Goal: Obtain resource: Obtain resource

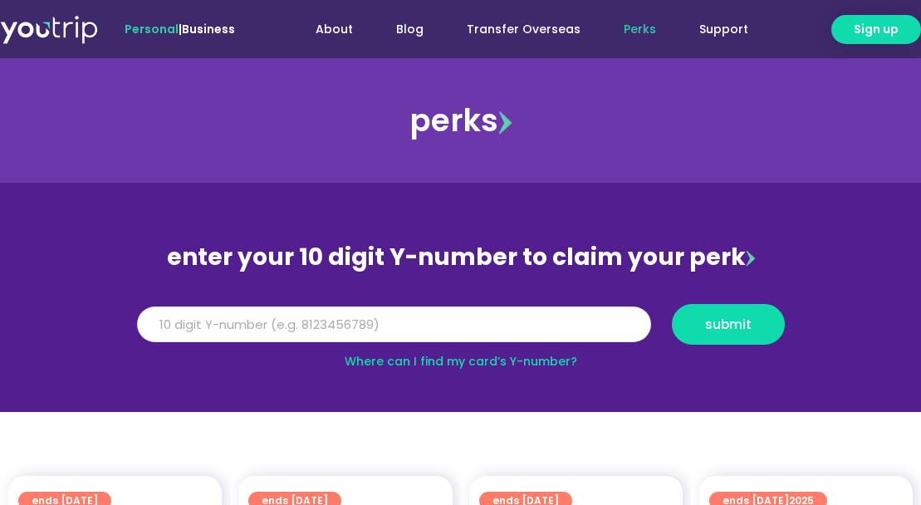
click at [260, 321] on input "Y Number" at bounding box center [394, 325] width 514 height 37
click at [418, 326] on input "Y Number" at bounding box center [394, 325] width 514 height 37
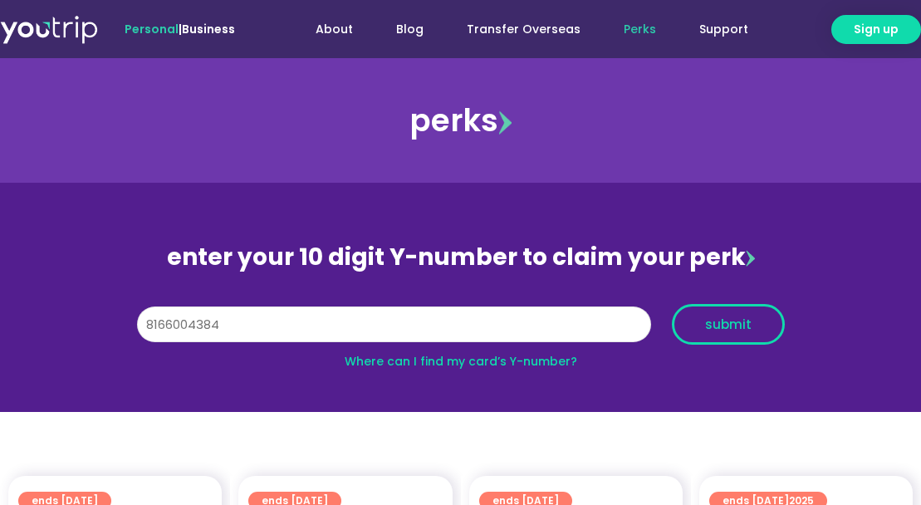
type input "8166004384"
click at [745, 328] on span "submit" at bounding box center [728, 324] width 47 height 12
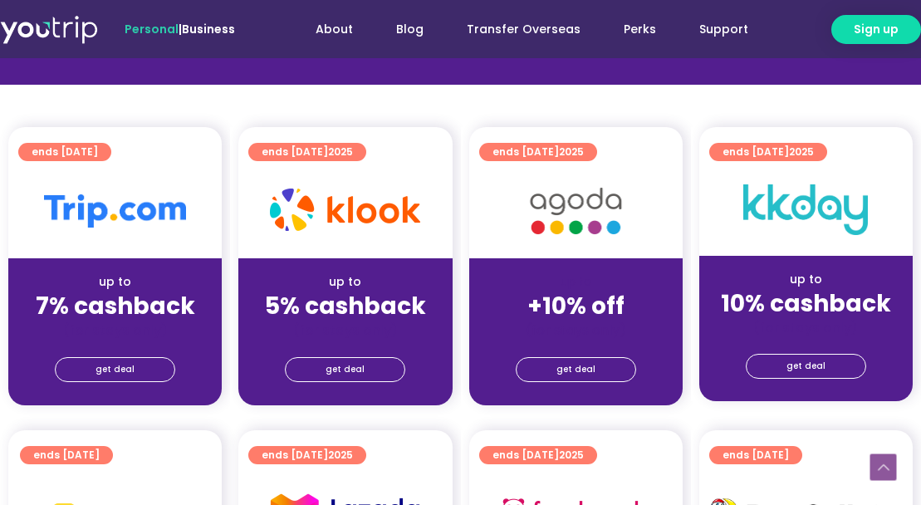
scroll to position [379, 0]
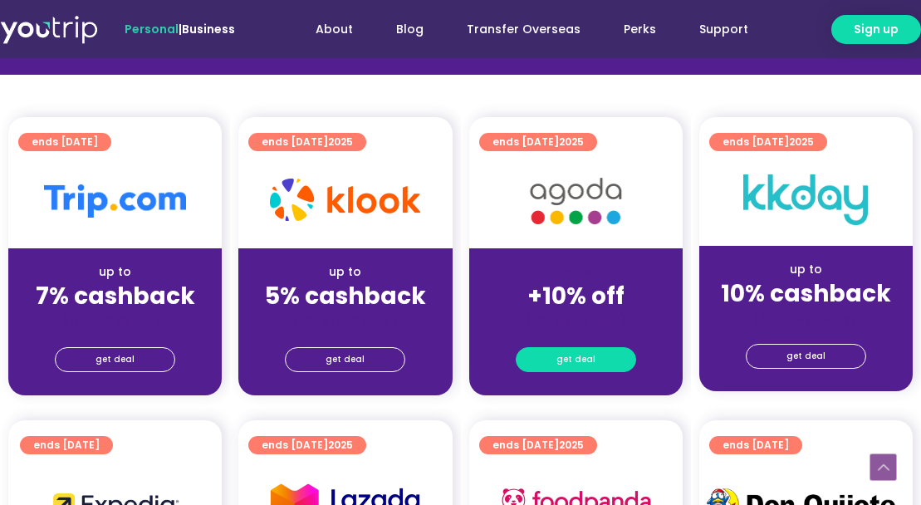
click at [584, 369] on span "get deal" at bounding box center [576, 359] width 39 height 23
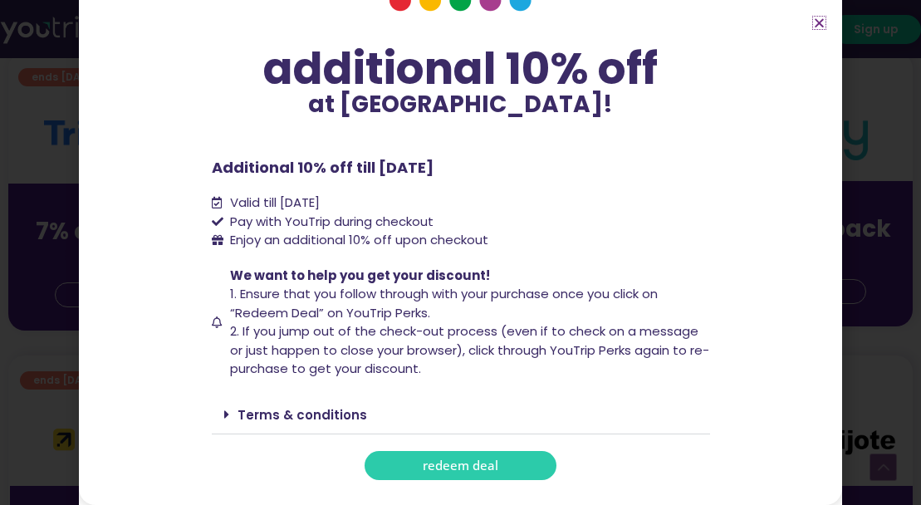
scroll to position [454, 0]
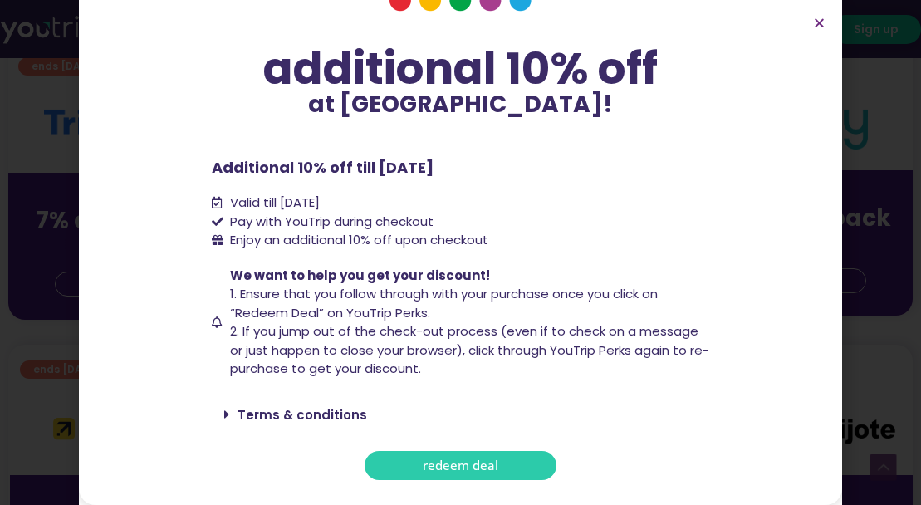
click at [479, 479] on link "redeem deal" at bounding box center [461, 465] width 192 height 29
